Goal: Task Accomplishment & Management: Manage account settings

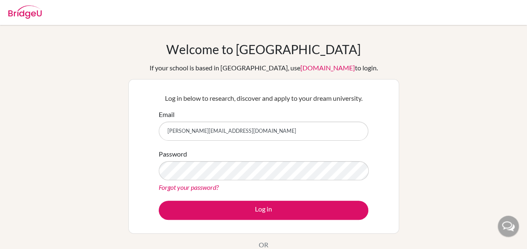
type input "[PERSON_NAME][EMAIL_ADDRESS][DOMAIN_NAME]"
click at [203, 185] on link "Forgot your password?" at bounding box center [189, 187] width 60 height 8
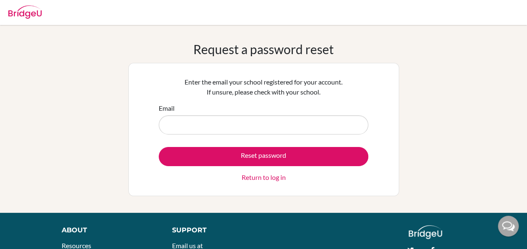
click at [203, 122] on input "Email" at bounding box center [263, 124] width 209 height 19
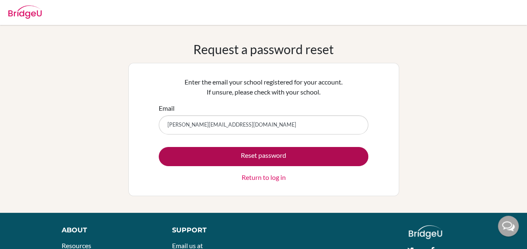
type input "[PERSON_NAME][EMAIL_ADDRESS][DOMAIN_NAME]"
click at [247, 157] on button "Reset password" at bounding box center [263, 156] width 209 height 19
